Goal: Find specific fact: Find specific fact

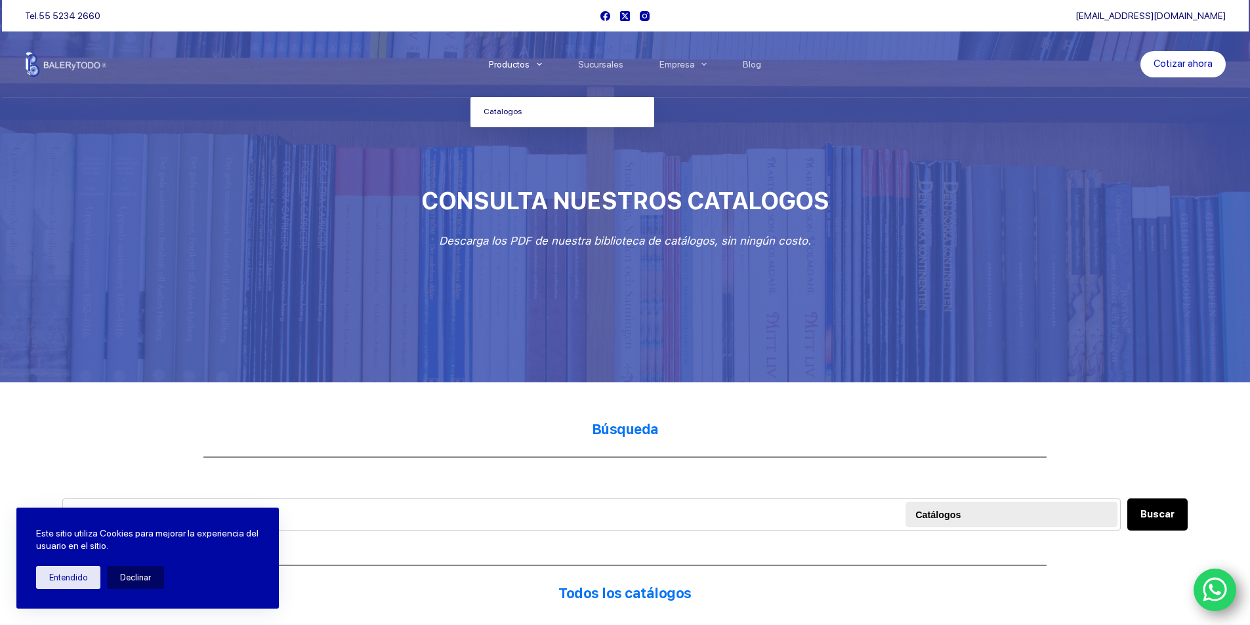
click at [529, 107] on link "Catalogos" at bounding box center [562, 112] width 184 height 30
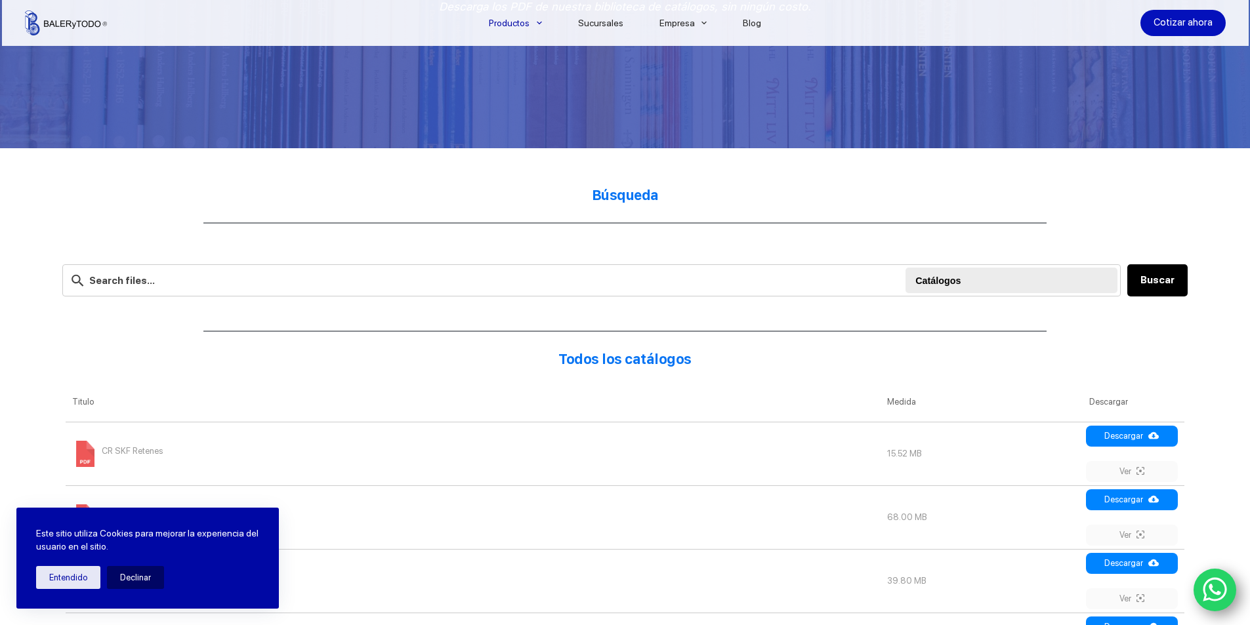
scroll to position [343, 0]
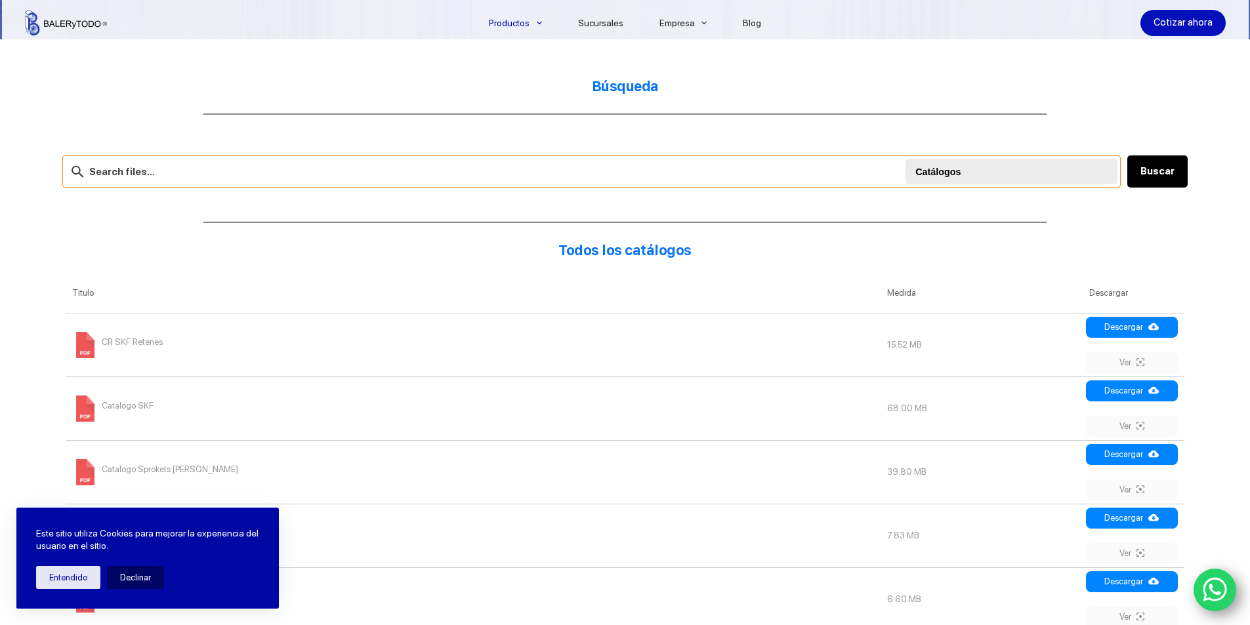
click at [186, 182] on input "text" at bounding box center [591, 172] width 1058 height 32
type input "5pk1515"
